Goal: Transaction & Acquisition: Purchase product/service

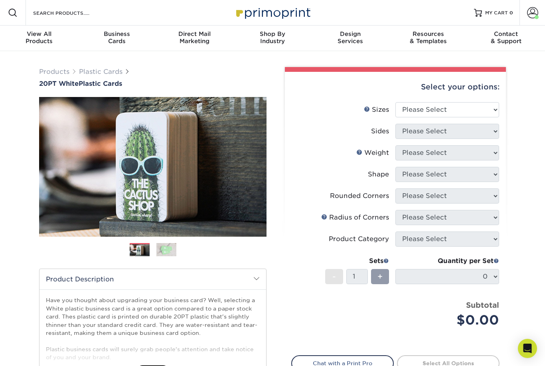
click at [118, 38] on div "Business Cards" at bounding box center [117, 37] width 78 height 14
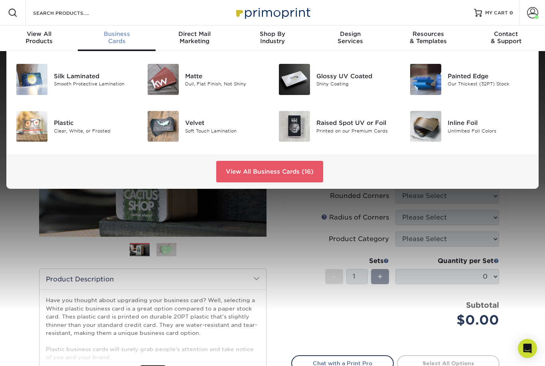
click at [263, 175] on link "View All Business Cards (16)" at bounding box center [269, 172] width 107 height 22
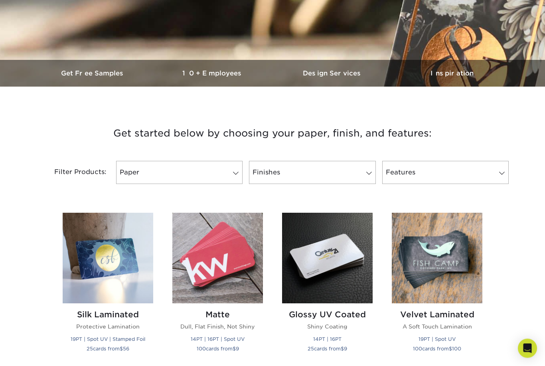
scroll to position [191, 0]
click at [234, 175] on span at bounding box center [235, 173] width 11 height 6
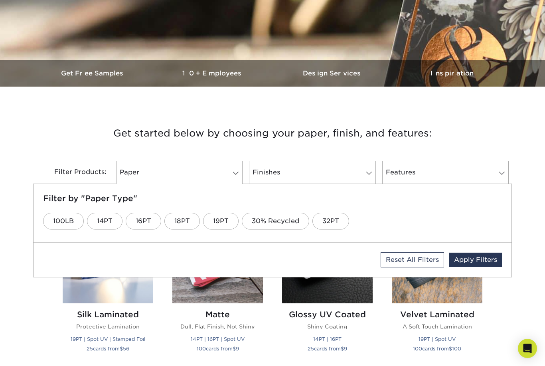
click at [224, 222] on link "19PT" at bounding box center [220, 221] width 35 height 17
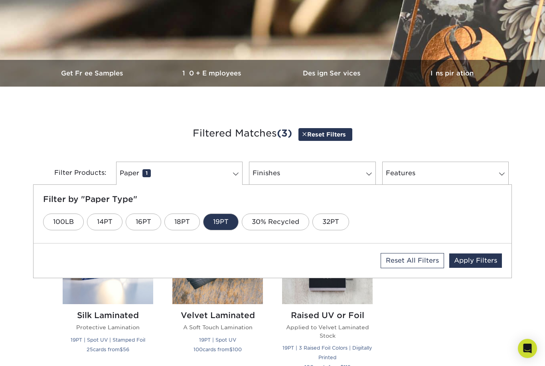
click at [367, 175] on span at bounding box center [368, 174] width 11 height 6
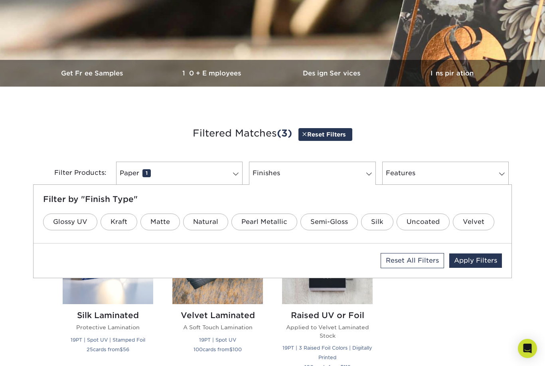
click at [168, 221] on link "Matte" at bounding box center [159, 221] width 39 height 17
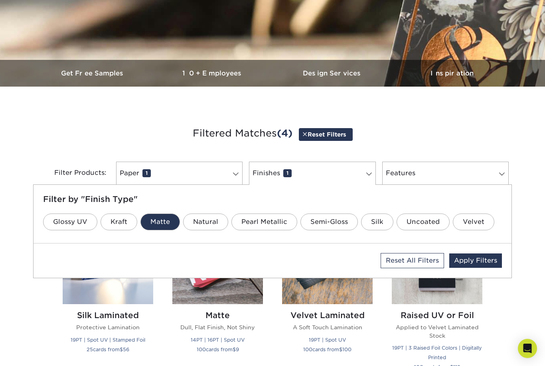
click at [503, 175] on span at bounding box center [501, 174] width 11 height 6
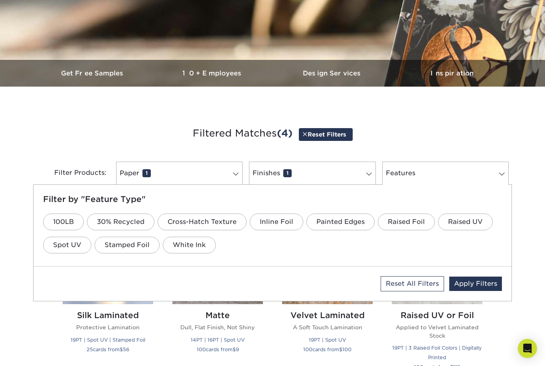
click at [350, 222] on link "Painted Edges" at bounding box center [340, 221] width 68 height 17
click at [487, 281] on link "Apply Filters" at bounding box center [475, 283] width 53 height 14
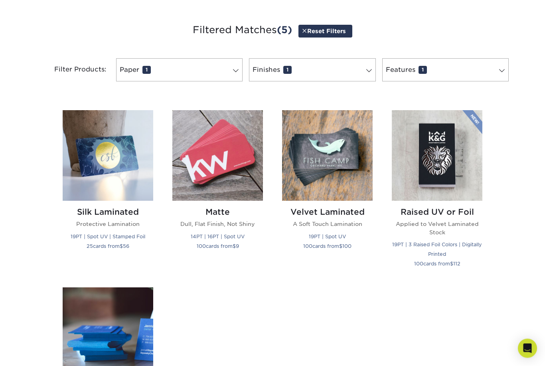
scroll to position [288, 0]
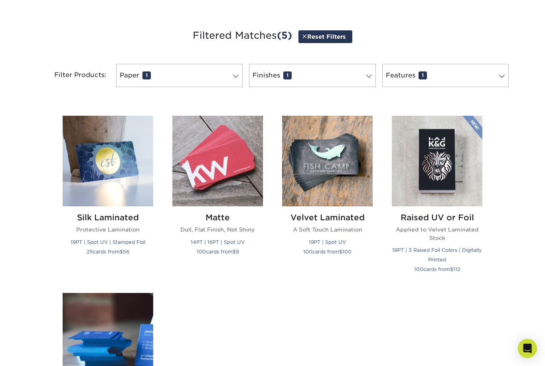
click at [77, 229] on p "Protective Lamination" at bounding box center [108, 229] width 91 height 8
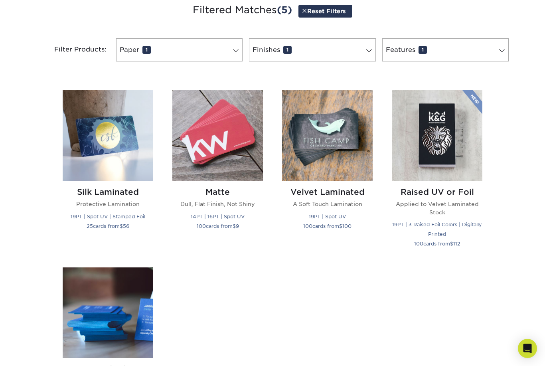
click at [73, 214] on small "19PT | Spot UV | Stamped Foil" at bounding box center [108, 216] width 75 height 6
click at [230, 158] on img at bounding box center [217, 135] width 91 height 91
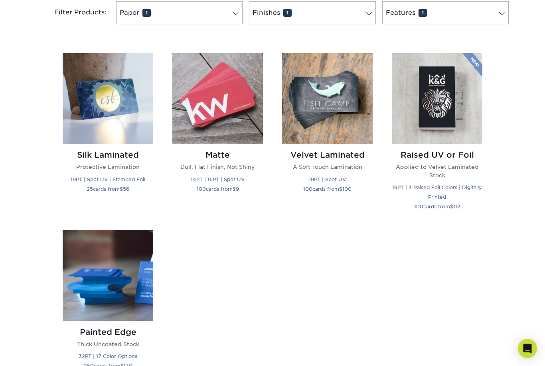
scroll to position [298, 0]
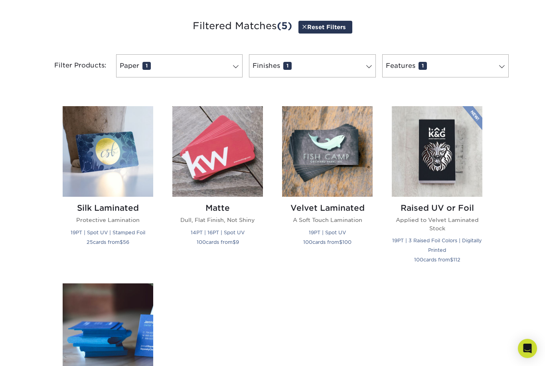
click at [447, 208] on h2 "Raised UV or Foil" at bounding box center [437, 208] width 91 height 10
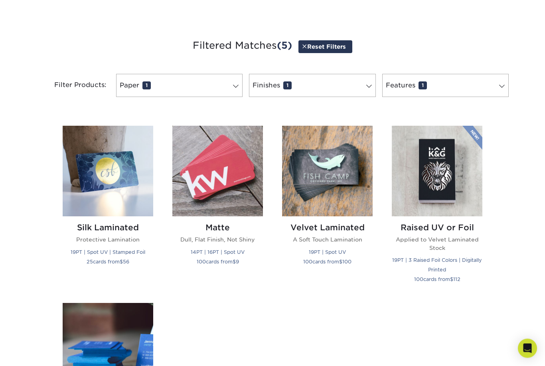
scroll to position [193, 0]
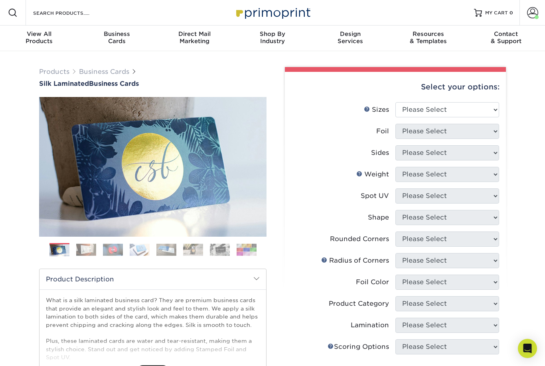
click at [85, 246] on img at bounding box center [86, 249] width 20 height 12
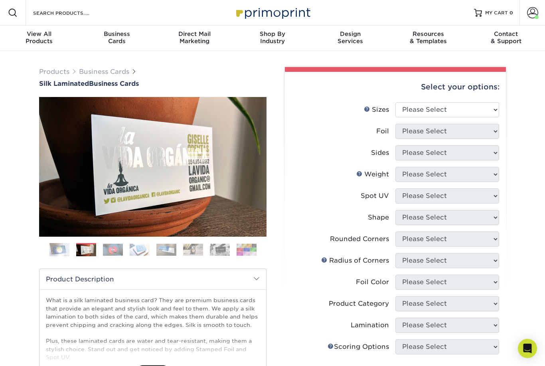
click at [108, 248] on img at bounding box center [113, 249] width 20 height 12
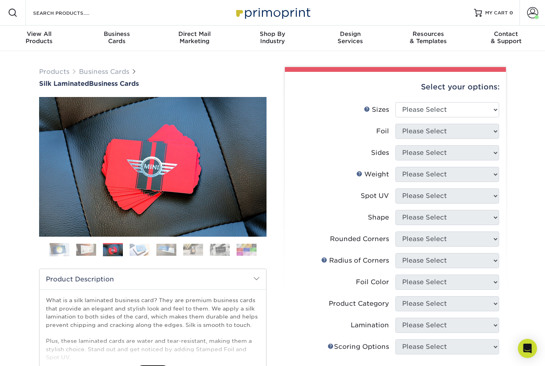
click at [142, 250] on img at bounding box center [140, 249] width 20 height 12
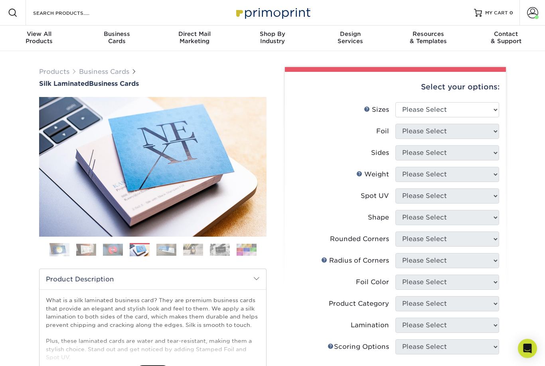
click at [169, 252] on img at bounding box center [166, 249] width 20 height 12
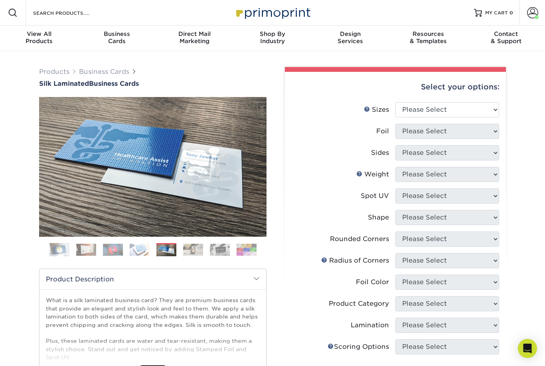
click at [191, 254] on img at bounding box center [193, 249] width 20 height 12
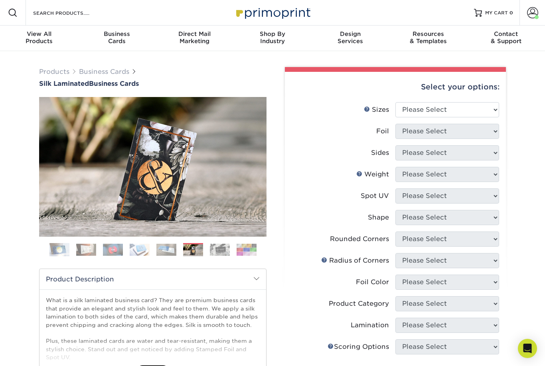
click at [170, 248] on img at bounding box center [166, 249] width 20 height 12
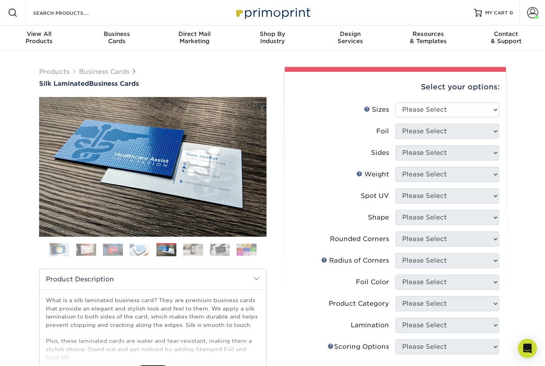
click at [196, 253] on img at bounding box center [193, 249] width 20 height 12
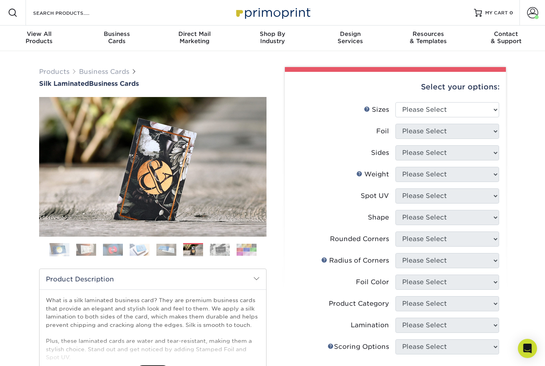
click at [221, 253] on img at bounding box center [220, 249] width 20 height 12
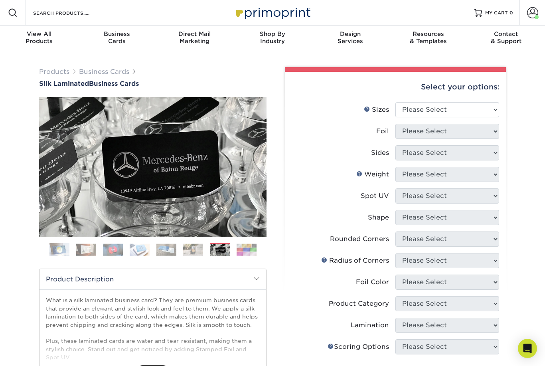
click at [245, 250] on img at bounding box center [246, 249] width 20 height 12
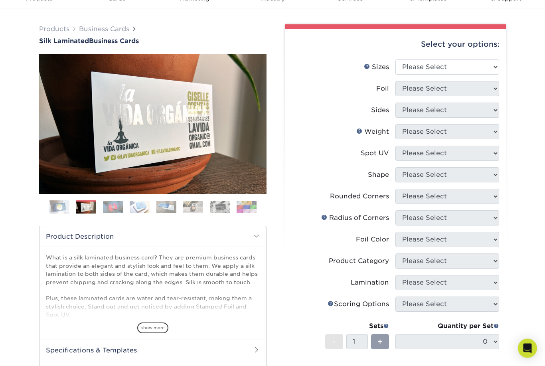
scroll to position [103, 0]
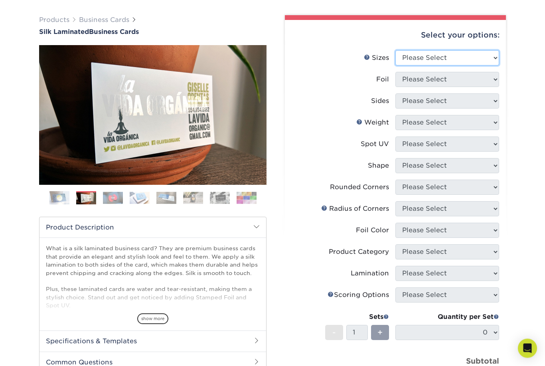
click at [489, 59] on select "Please Select 1.5" x 3.5" - Mini 1.75" x 3.5" - Mini 2" x 2" - Square 2" x 3" -…" at bounding box center [447, 58] width 104 height 15
select select "2.00x3.50"
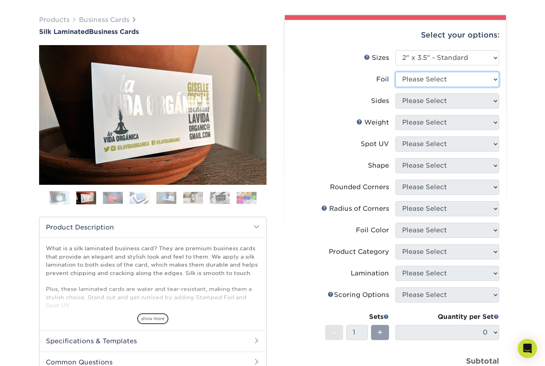
click at [485, 77] on select "Please Select Yes No" at bounding box center [447, 79] width 104 height 15
select select "0"
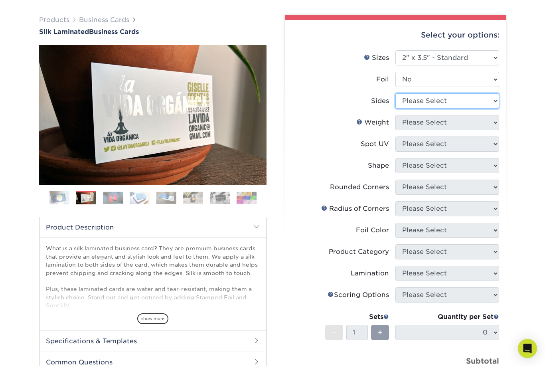
click at [484, 101] on select "Please Select Print Both Sides Print Front Only" at bounding box center [447, 100] width 104 height 15
select select "13abbda7-1d64-4f25-8bb2-c179b224825d"
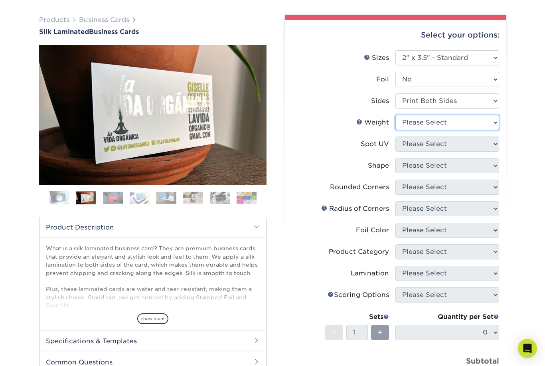
click at [486, 125] on select "Please Select 16PT" at bounding box center [447, 122] width 104 height 15
select select "16PT"
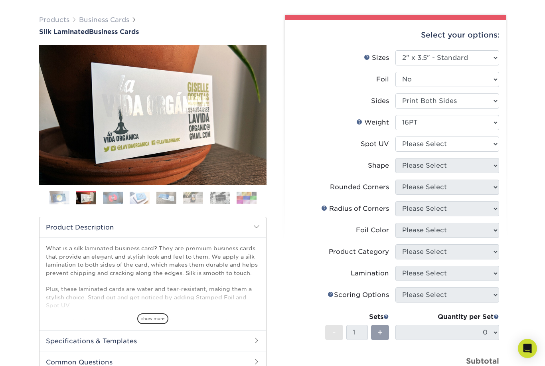
click at [358, 123] on link "Weight Help" at bounding box center [359, 121] width 6 height 6
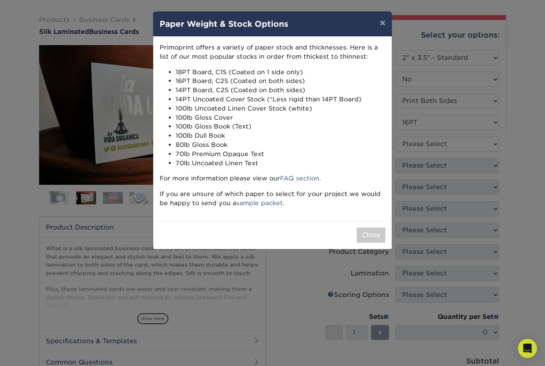
click at [369, 236] on button "Close" at bounding box center [370, 234] width 29 height 15
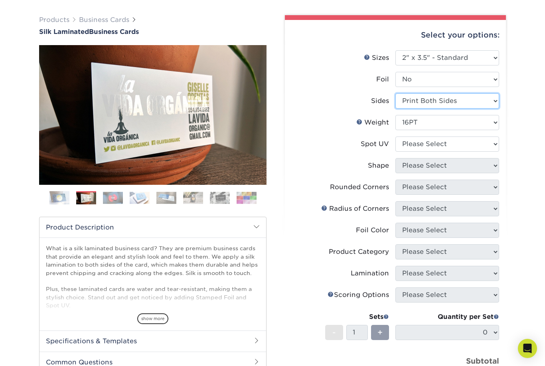
click at [494, 102] on select "Please Select Print Both Sides Print Front Only" at bounding box center [447, 100] width 104 height 15
select select "32d3c223-f82c-492b-b915-ba065a00862f"
select select "-1"
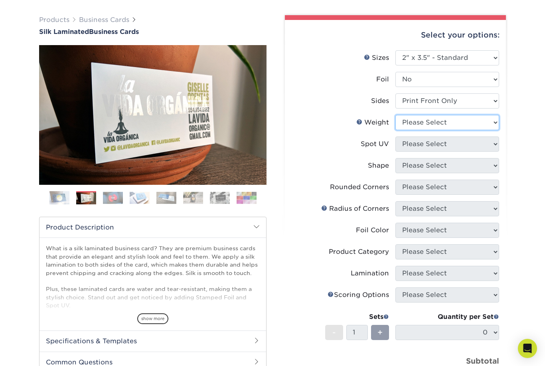
click at [487, 115] on select "Please Select 16PT" at bounding box center [447, 122] width 104 height 15
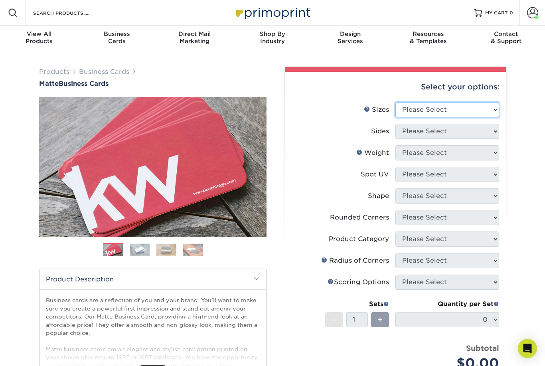
click at [492, 108] on select "Please Select 1.5" x 3.5" - Mini 1.75" x 3.5" - Mini 2" x 2" - Square 2" x 3" -…" at bounding box center [447, 109] width 104 height 15
select select "2.00x3.50"
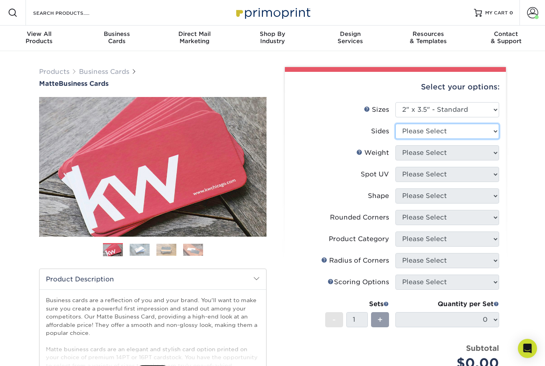
click at [493, 128] on select "Please Select Print Both Sides Print Front Only" at bounding box center [447, 131] width 104 height 15
select select "13abbda7-1d64-4f25-8bb2-c179b224825d"
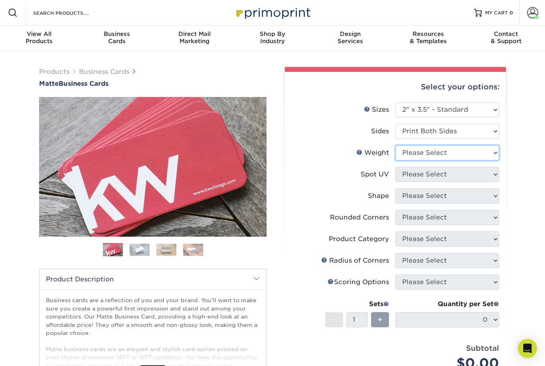
click at [486, 152] on select "Please Select 16PT 14PT" at bounding box center [447, 152] width 104 height 15
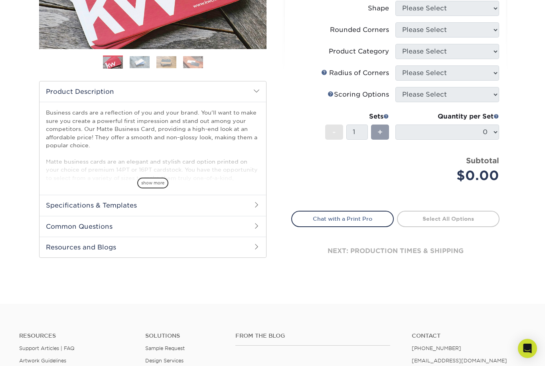
scroll to position [148, 0]
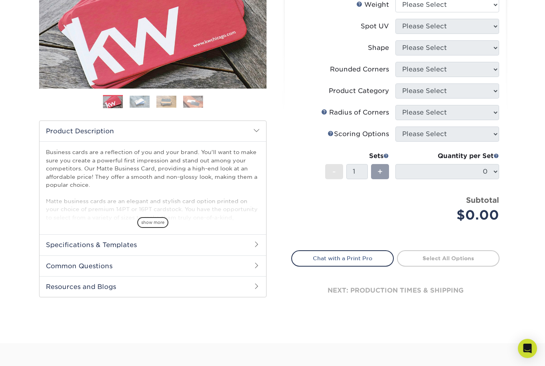
click at [50, 245] on h2 "Specifications & Templates" at bounding box center [152, 244] width 226 height 21
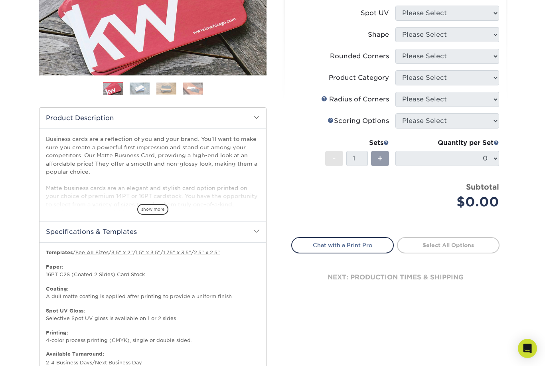
scroll to position [211, 0]
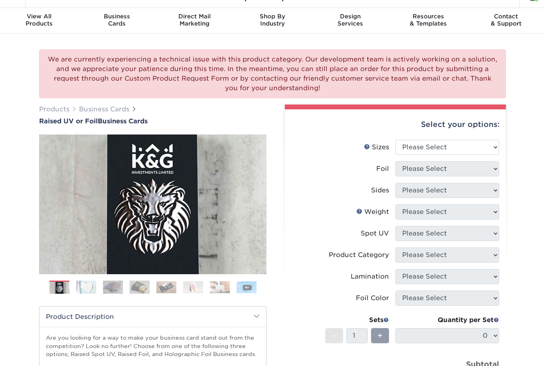
scroll to position [34, 0]
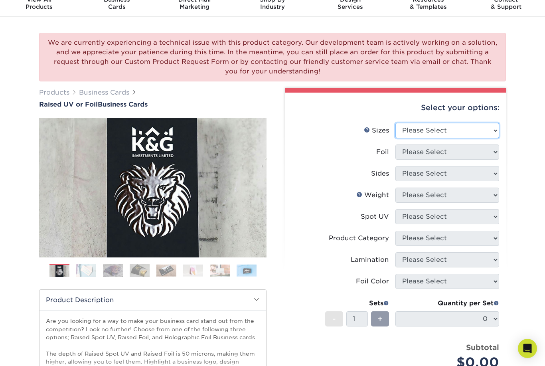
click at [492, 130] on select "Please Select 2" x 3.5" - Standard" at bounding box center [447, 130] width 104 height 15
select select "2.00x3.50"
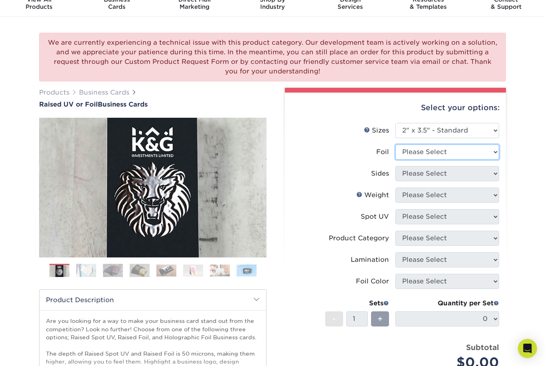
click at [492, 148] on select "Please Select No Yes" at bounding box center [447, 151] width 104 height 15
select select "0"
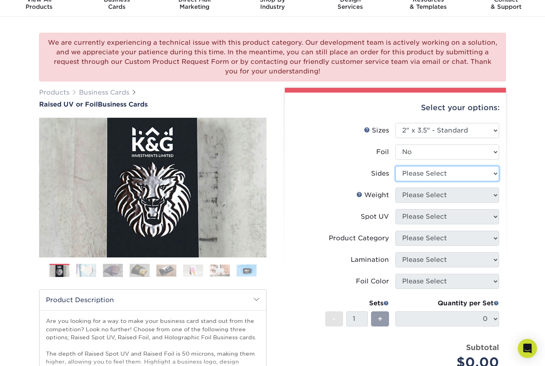
click at [491, 170] on select "Please Select Print Both Sides Print Front Only" at bounding box center [447, 173] width 104 height 15
select select "13abbda7-1d64-4f25-8bb2-c179b224825d"
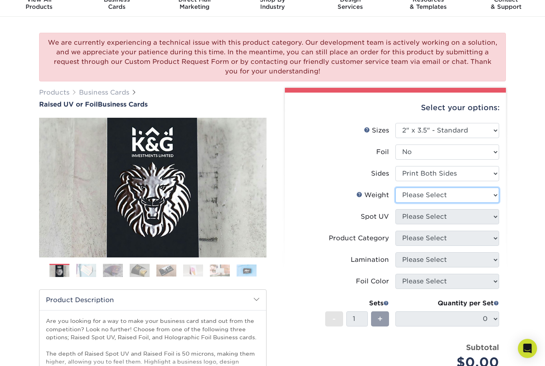
click at [492, 191] on select "Please Select 16PT" at bounding box center [447, 194] width 104 height 15
